Goal: Information Seeking & Learning: Learn about a topic

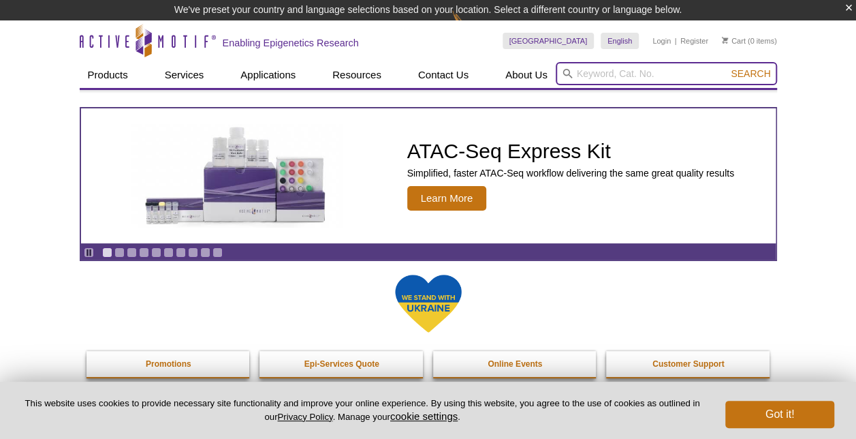
click at [629, 74] on input "search" at bounding box center [666, 73] width 221 height 23
type input "p53"
click at [727, 67] on button "Search" at bounding box center [751, 73] width 48 height 12
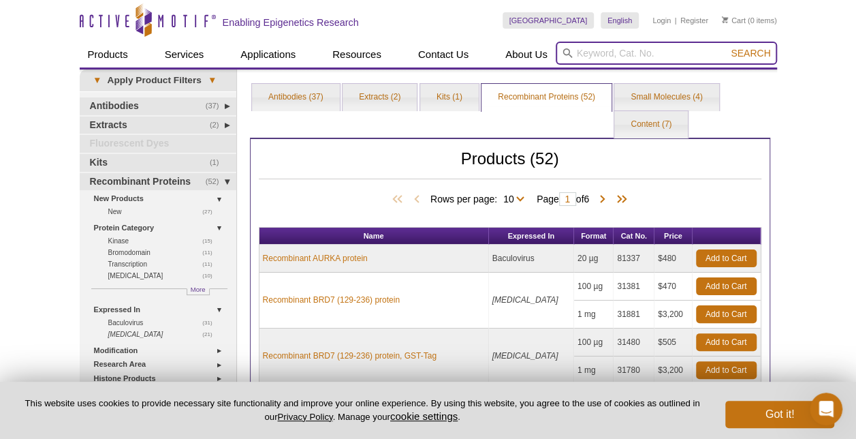
click at [618, 59] on input "search" at bounding box center [666, 53] width 221 height 23
click at [727, 47] on button "Search" at bounding box center [751, 53] width 48 height 12
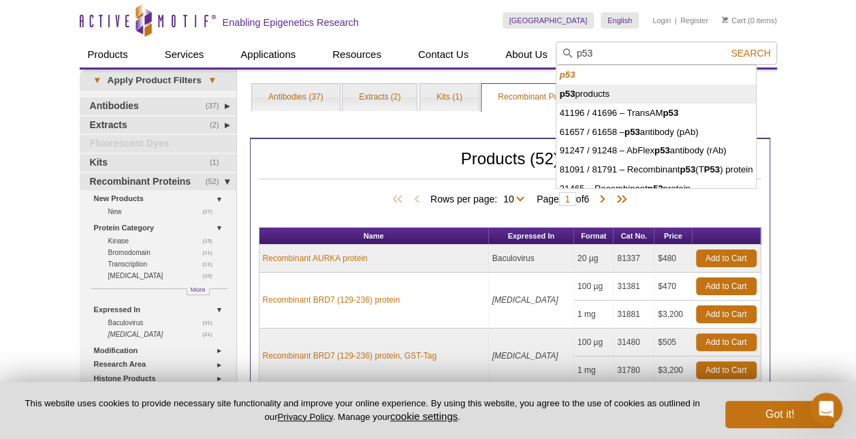
click at [599, 91] on li "p53 products" at bounding box center [657, 93] width 200 height 19
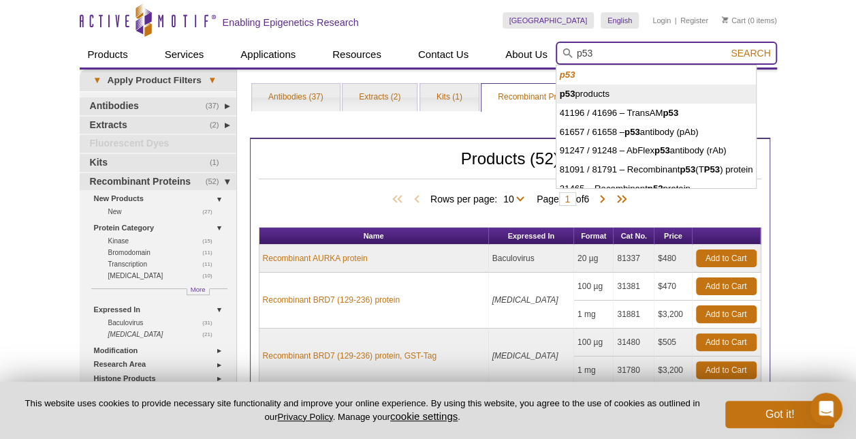
type input "p53 products"
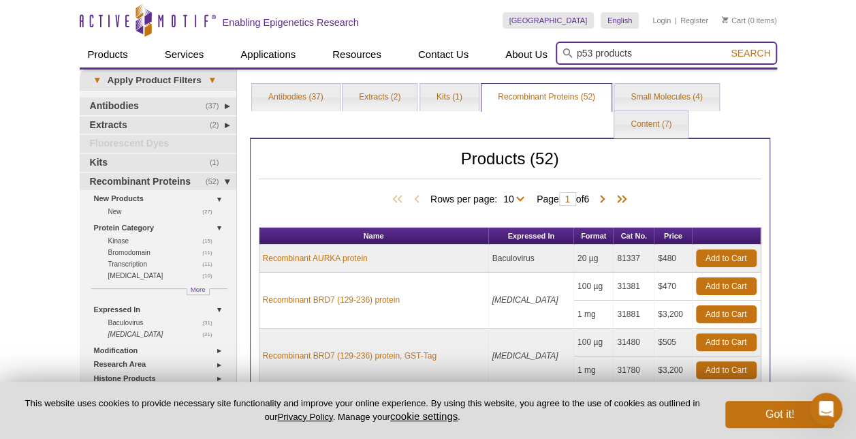
drag, startPoint x: 767, startPoint y: 45, endPoint x: 760, endPoint y: 50, distance: 8.7
click at [760, 50] on form "p53 products 0cAFcWeA6bPZwaLFgQwitm8o74Hoizipn1h04FY3Mdy4q7BMe0VJ7ppzjR7iI1PqA2…" at bounding box center [666, 53] width 221 height 23
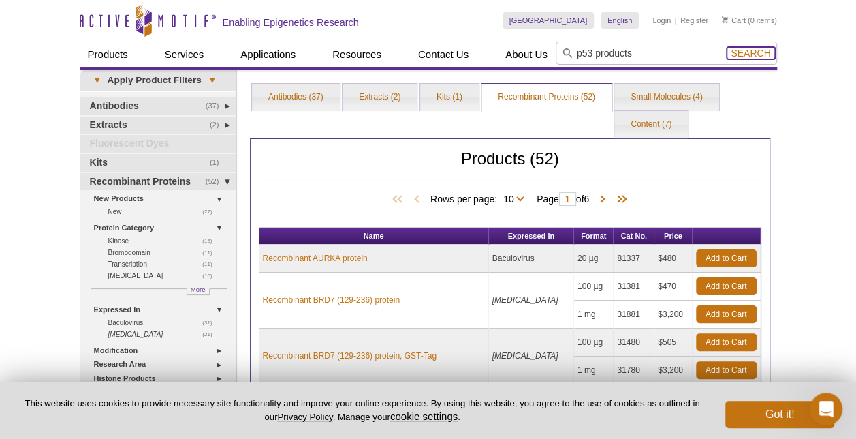
click at [760, 50] on span "Search" at bounding box center [751, 53] width 40 height 11
click at [753, 53] on span "Search" at bounding box center [751, 53] width 40 height 11
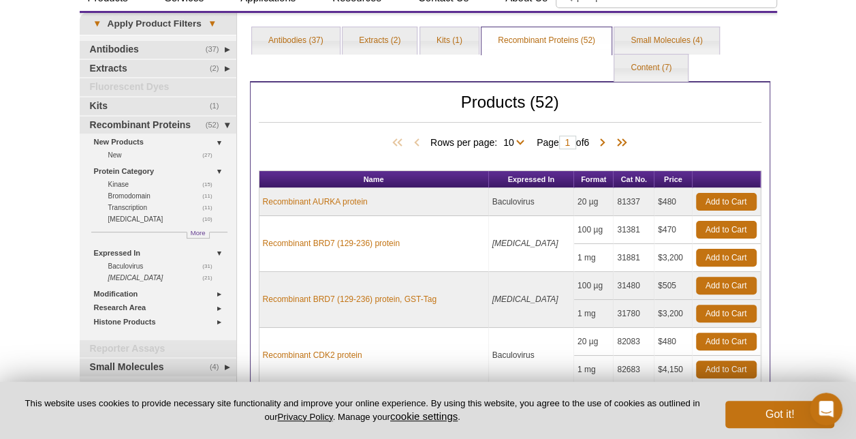
scroll to position [69, 0]
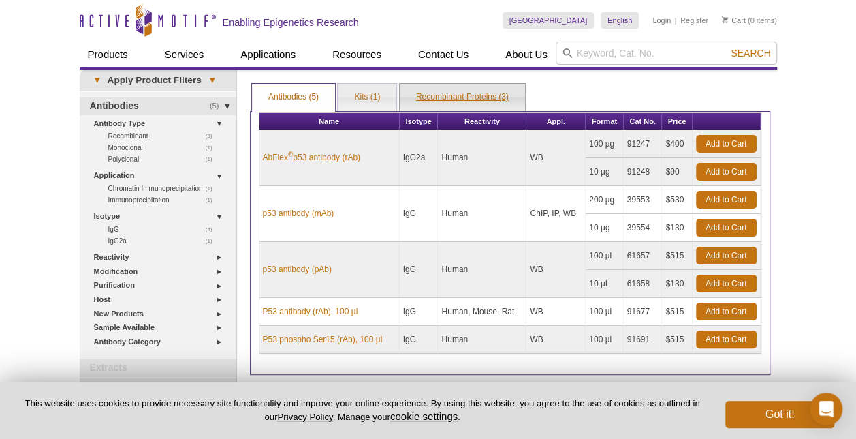
click at [488, 99] on link "Recombinant Proteins (3)" at bounding box center [462, 97] width 125 height 27
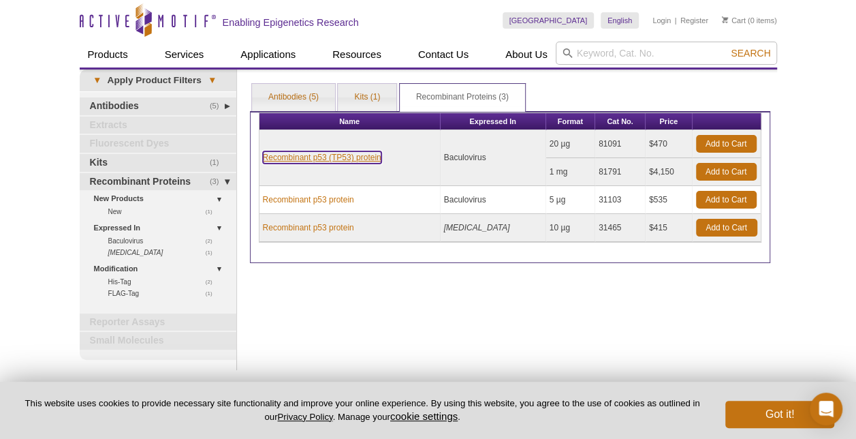
click at [311, 158] on link "Recombinant p53 (TP53) protein" at bounding box center [322, 157] width 119 height 12
